Goal: Task Accomplishment & Management: Use online tool/utility

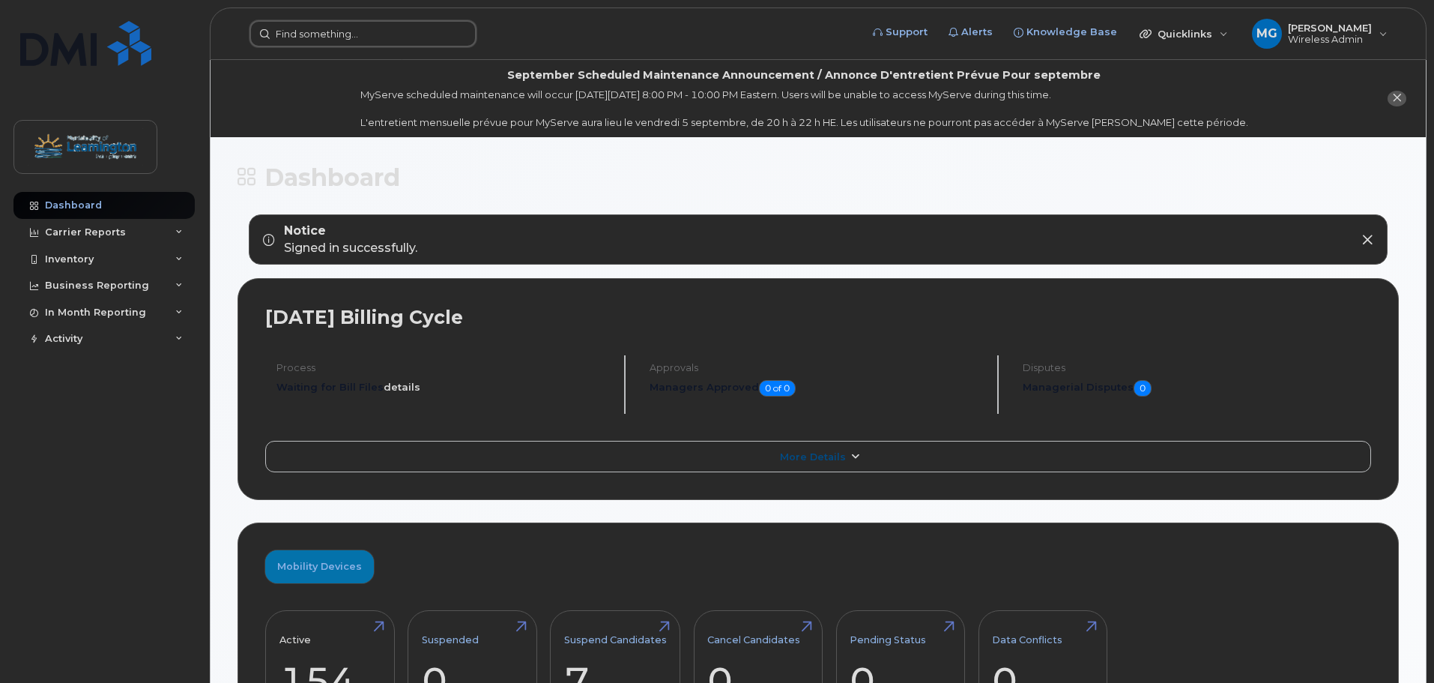
click at [301, 31] on input at bounding box center [363, 33] width 227 height 27
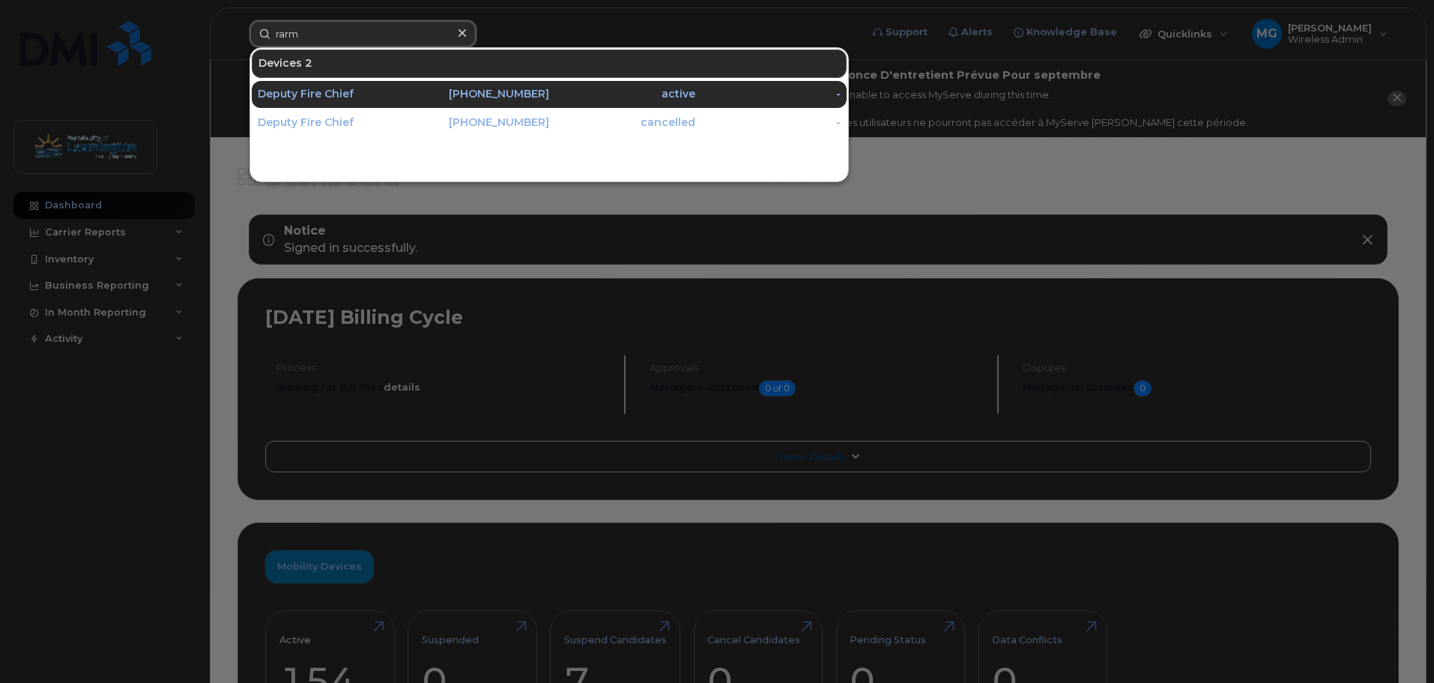
type input "rarm"
click at [317, 92] on div "Deputy Fire Chief" at bounding box center [331, 94] width 146 height 15
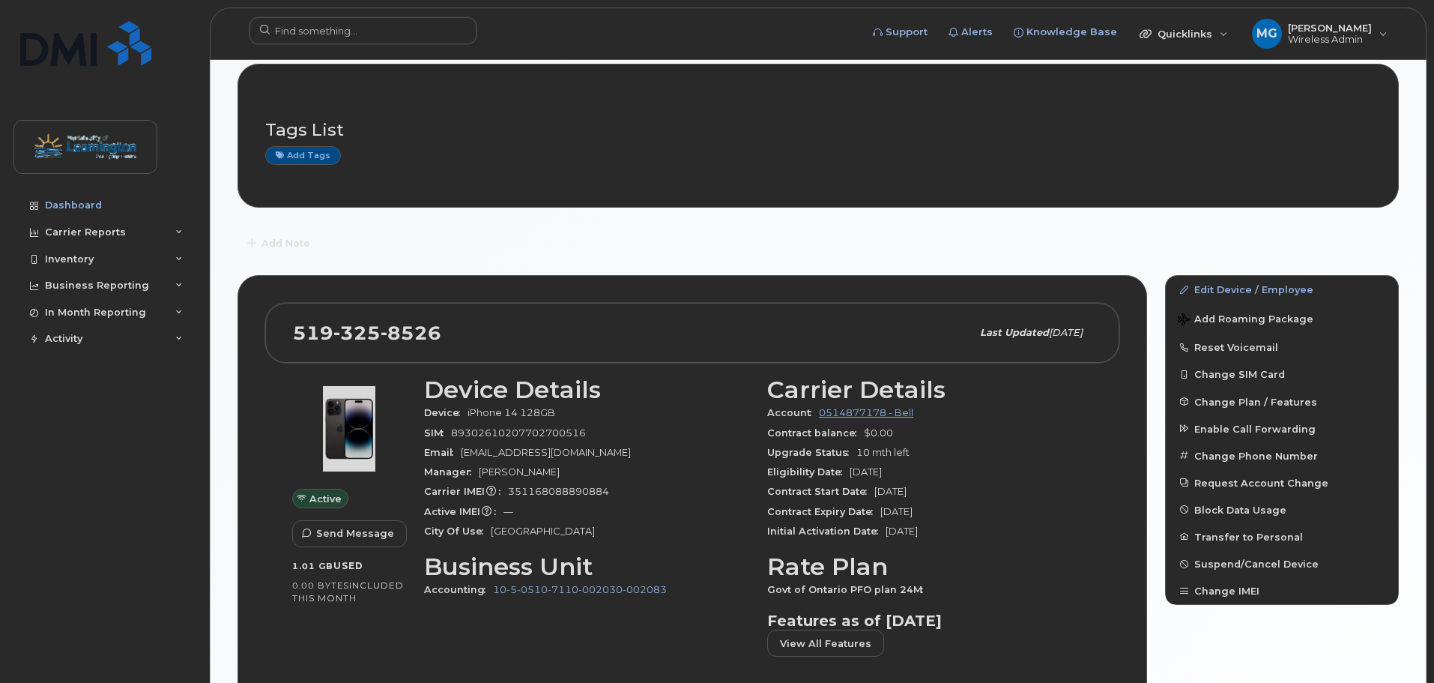
scroll to position [283, 0]
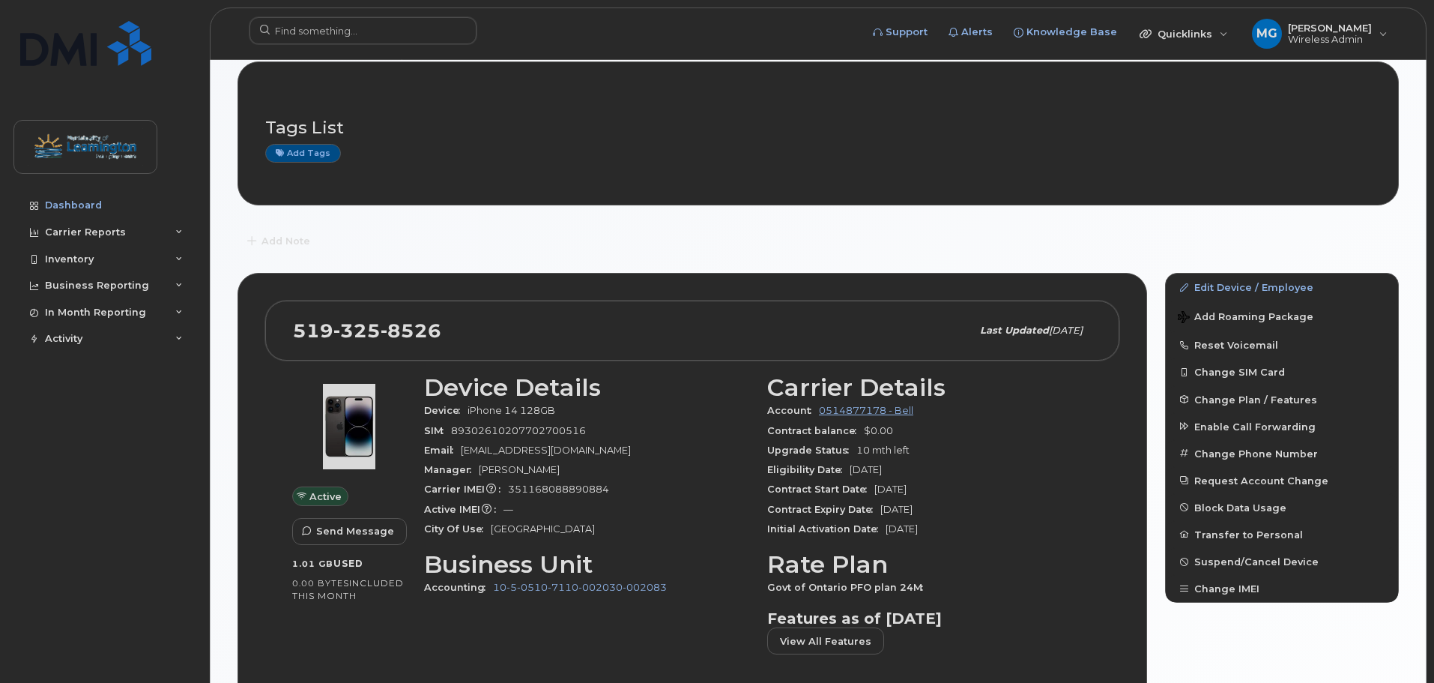
click at [1238, 345] on button "Reset Voicemail" at bounding box center [1282, 344] width 232 height 27
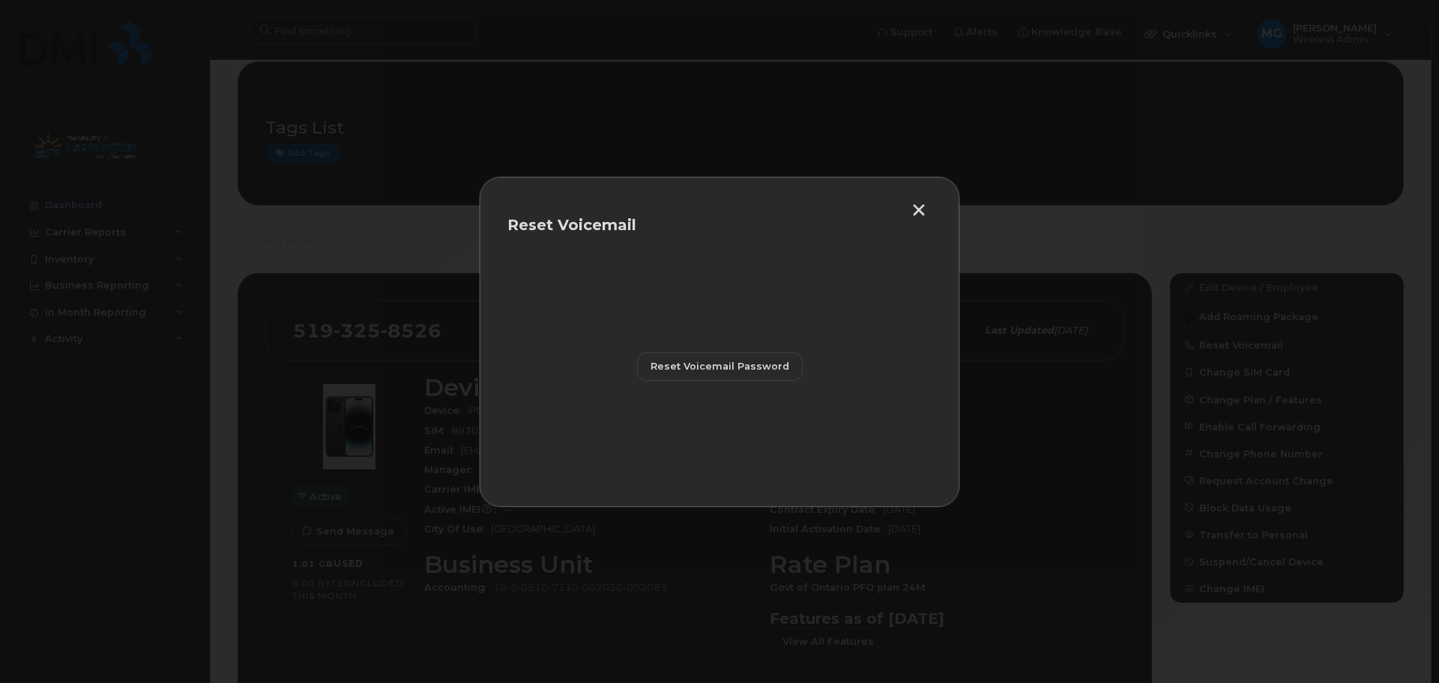
click at [722, 372] on span "Reset Voicemail Password" at bounding box center [719, 366] width 139 height 14
click at [730, 431] on span "Close" at bounding box center [719, 432] width 30 height 14
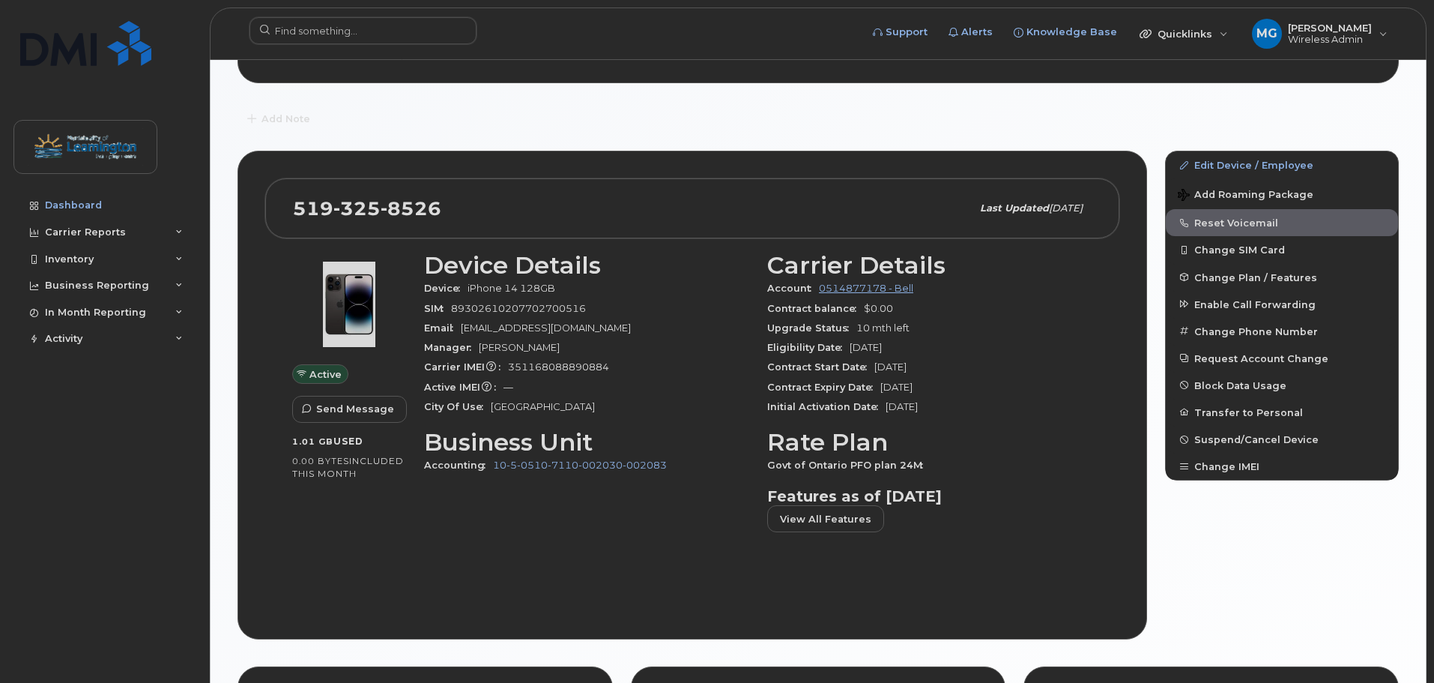
scroll to position [411, 0]
